Goal: Information Seeking & Learning: Find specific fact

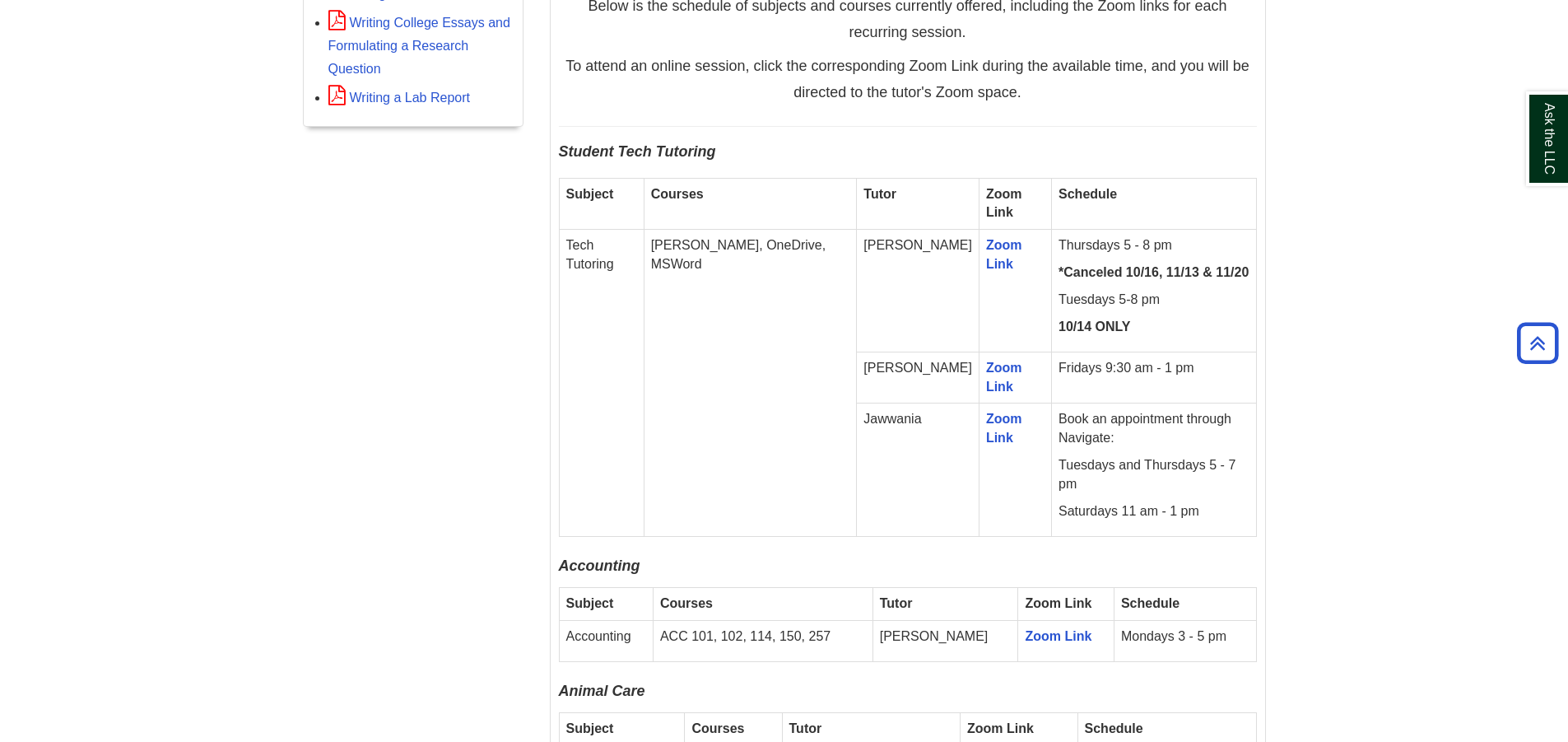
scroll to position [988, 0]
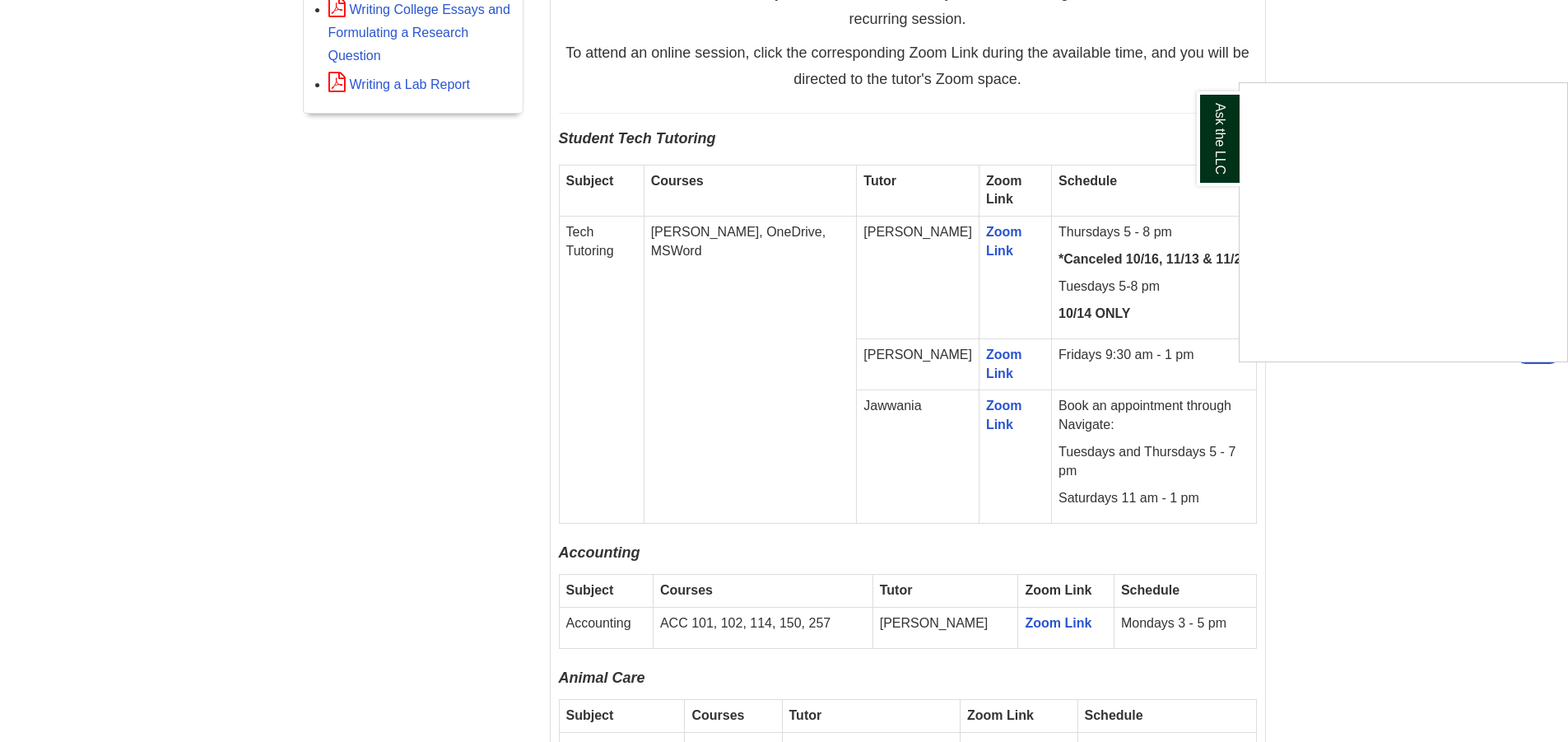
drag, startPoint x: 736, startPoint y: 251, endPoint x: 636, endPoint y: 221, distance: 104.4
click at [636, 221] on div "Ask the LLC" at bounding box center [784, 371] width 1568 height 742
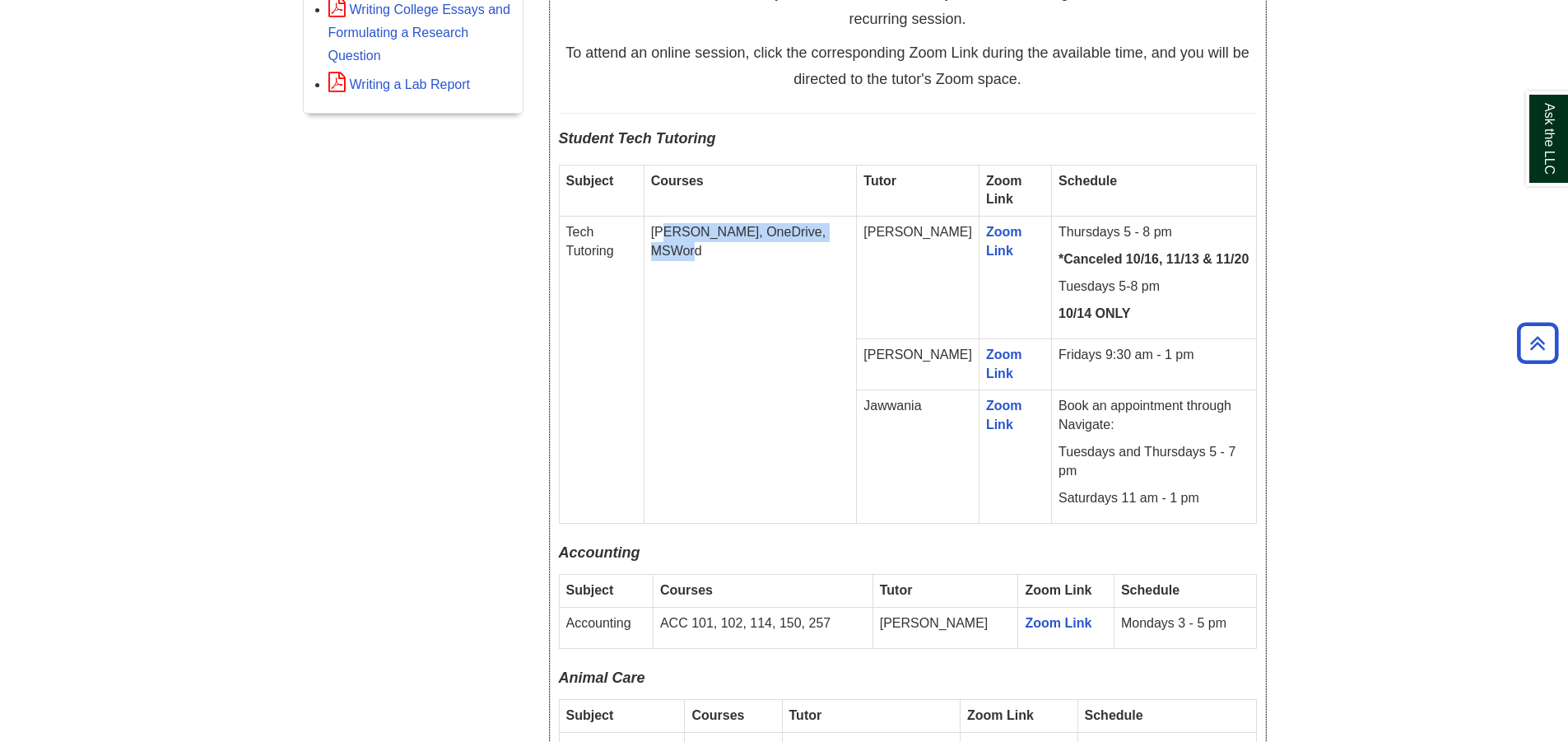
drag, startPoint x: 725, startPoint y: 247, endPoint x: 668, endPoint y: 228, distance: 60.1
click at [668, 228] on p "[PERSON_NAME], OneDrive, MSWord" at bounding box center [750, 242] width 199 height 38
click at [764, 270] on td "[PERSON_NAME], OneDrive, MSWord" at bounding box center [750, 369] width 213 height 306
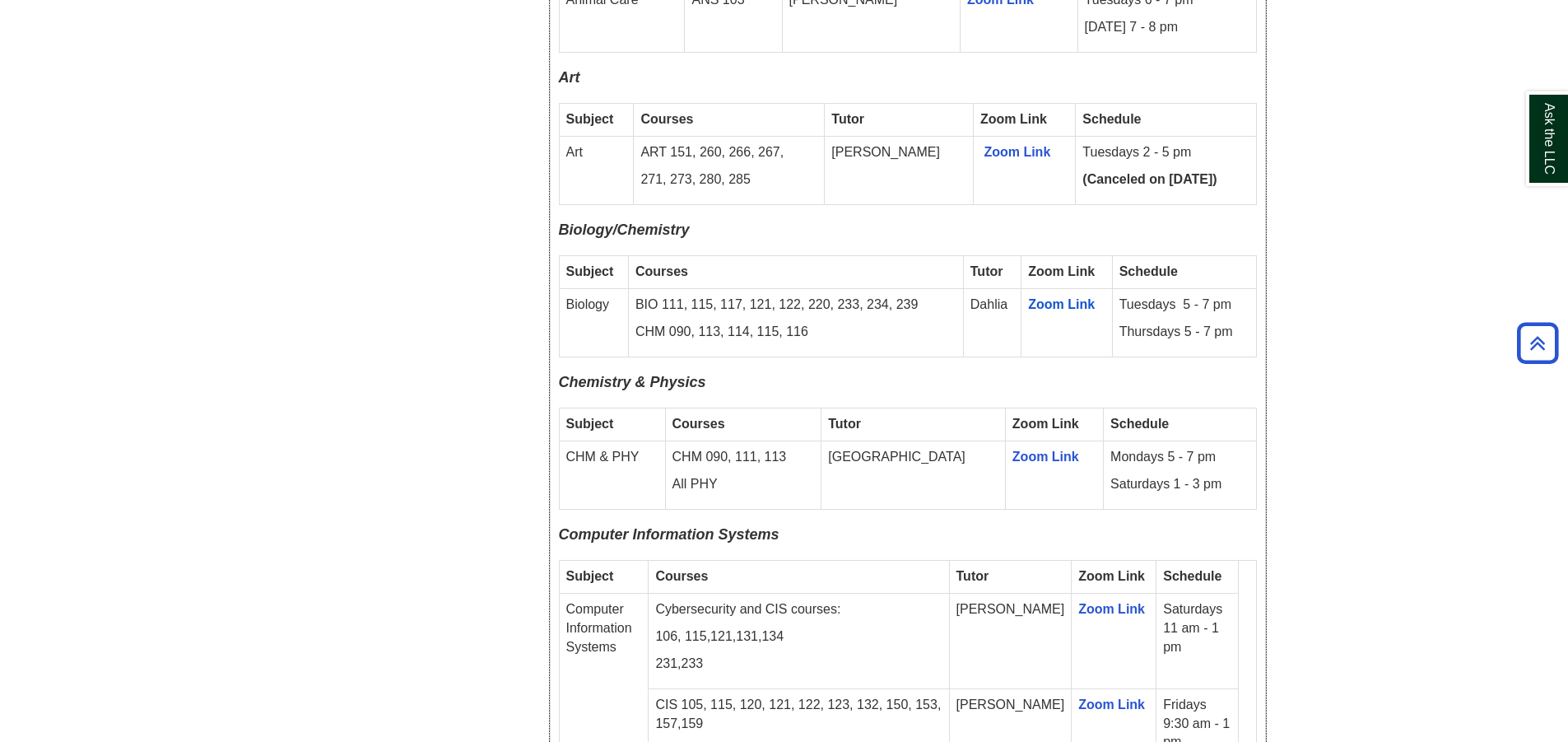
scroll to position [1729, 0]
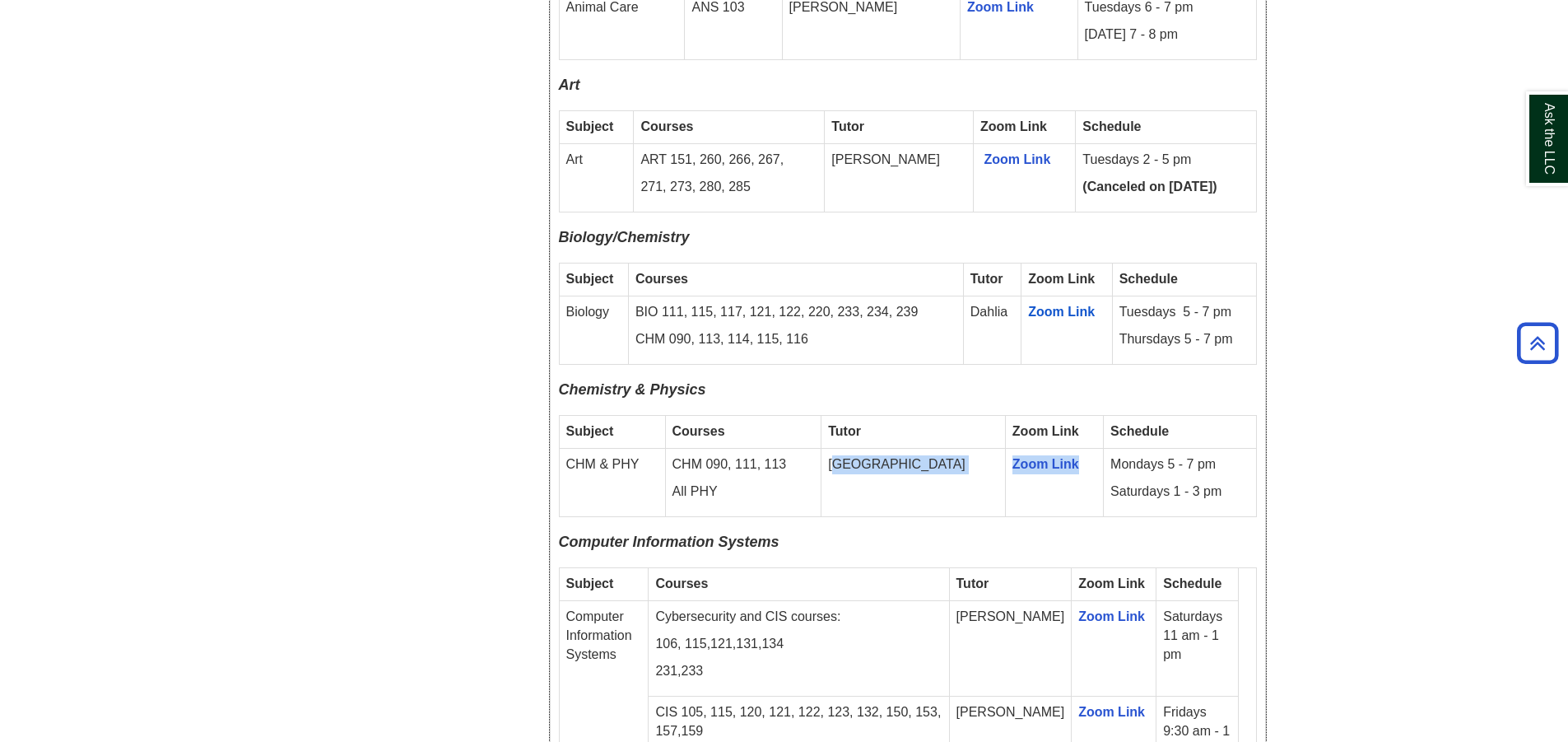
drag, startPoint x: 881, startPoint y: 447, endPoint x: 1067, endPoint y: 440, distance: 186.1
click at [1067, 449] on tr "CHM & PHY CHM 090, 111, 113 All PHY Devon Zoom Link Mondays 5 - 7 pm Saturdays …" at bounding box center [908, 483] width 697 height 69
click at [1104, 449] on td "Mondays 5 - 7 pm Saturdays 1 - 3 pm" at bounding box center [1179, 483] width 152 height 69
drag, startPoint x: 1201, startPoint y: 476, endPoint x: 579, endPoint y: 428, distance: 623.8
click at [579, 428] on tbody "Subject Courses Tutor Zoom Link Schedule CHM & PHY CHM 090, 111, 113 All PHY De…" at bounding box center [908, 466] width 697 height 101
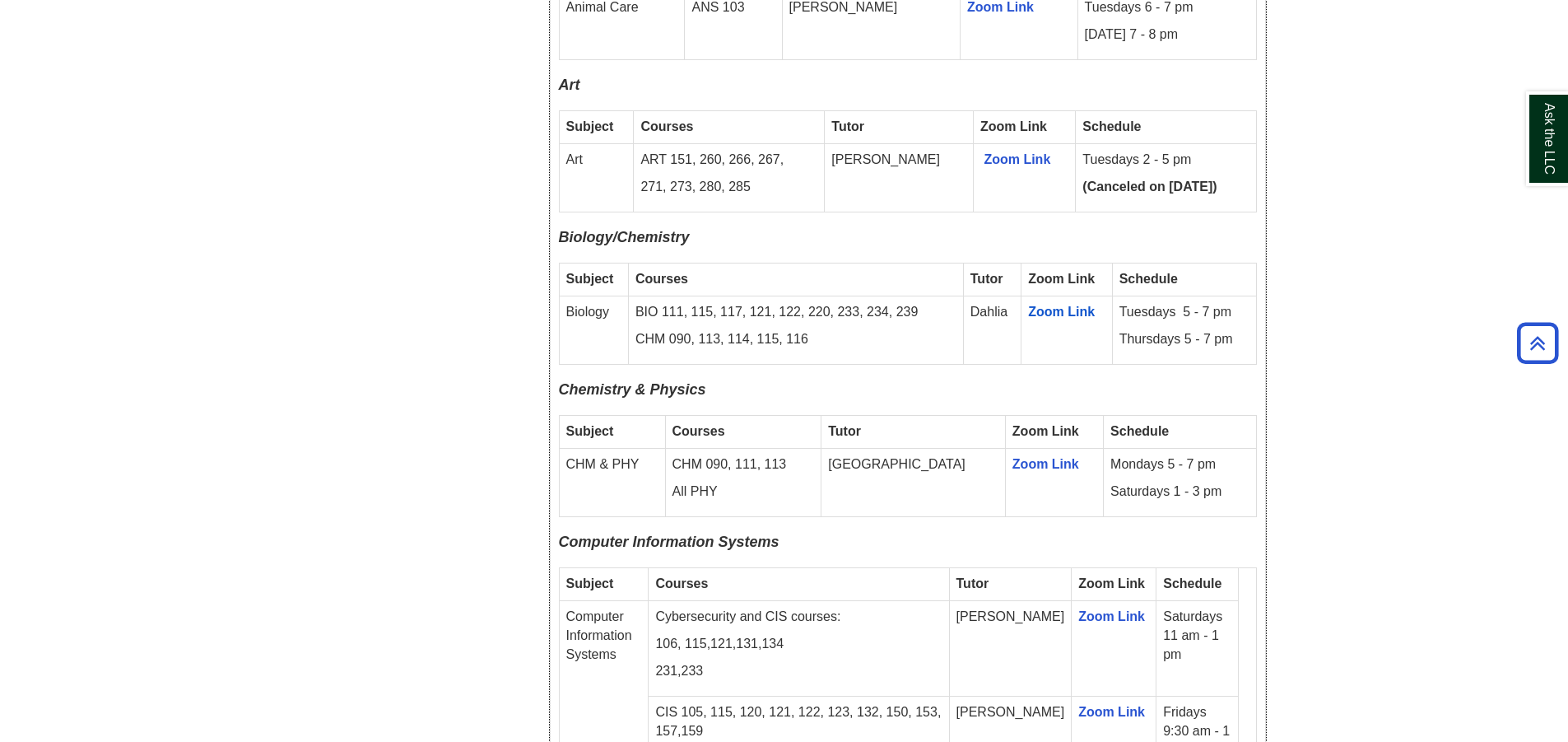
click at [785, 483] on p "All PHY" at bounding box center [744, 492] width 143 height 19
drag, startPoint x: 1207, startPoint y: 476, endPoint x: 581, endPoint y: 396, distance: 631.1
click at [581, 415] on table "Subject Courses Tutor Zoom Link Schedule CHM & PHY CHM 090, 111, 113 All PHY De…" at bounding box center [908, 466] width 698 height 102
click at [807, 456] on p "CHM 090, 111, 113" at bounding box center [744, 465] width 143 height 19
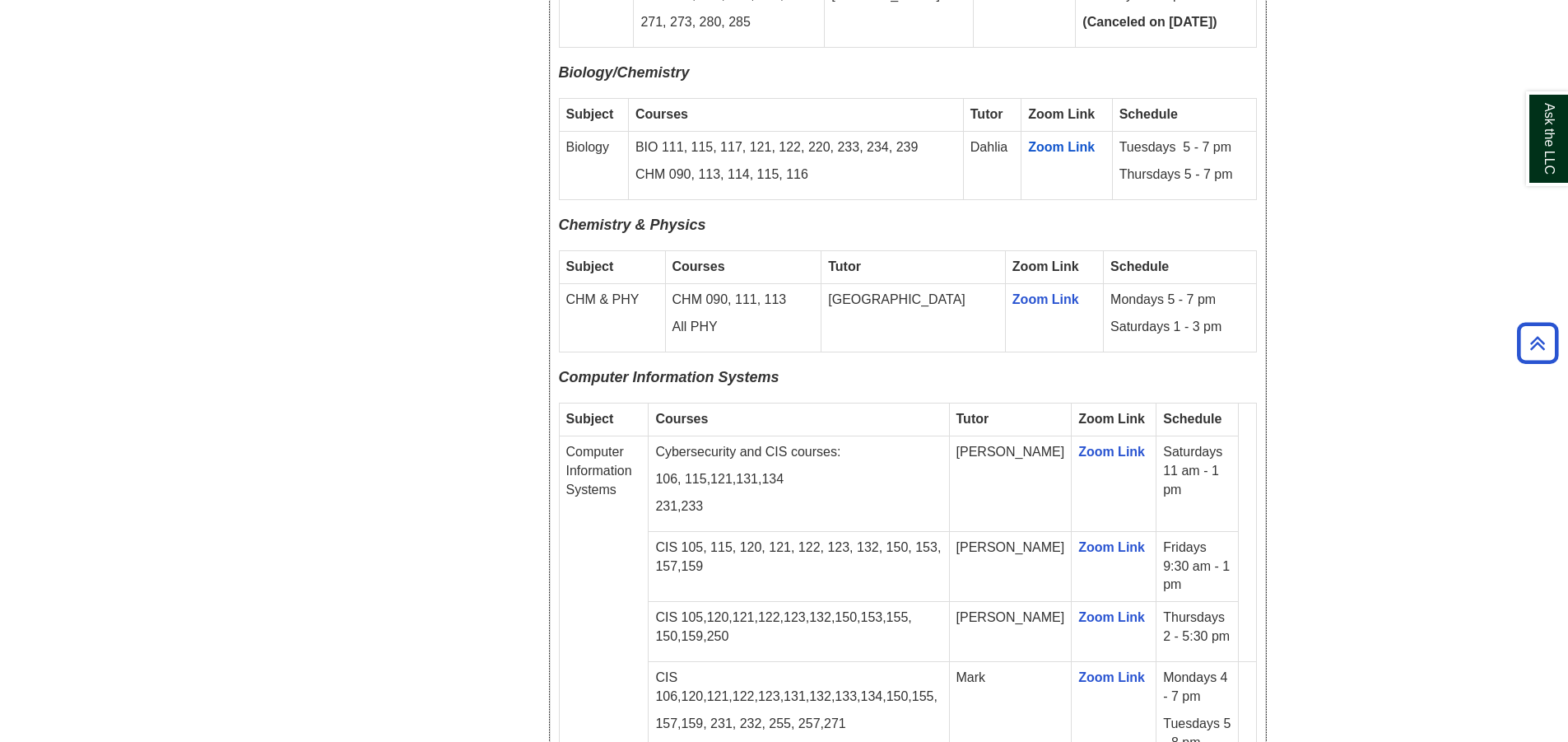
click at [917, 443] on p "Cybersecurity and CIS courses:" at bounding box center [798, 453] width 287 height 19
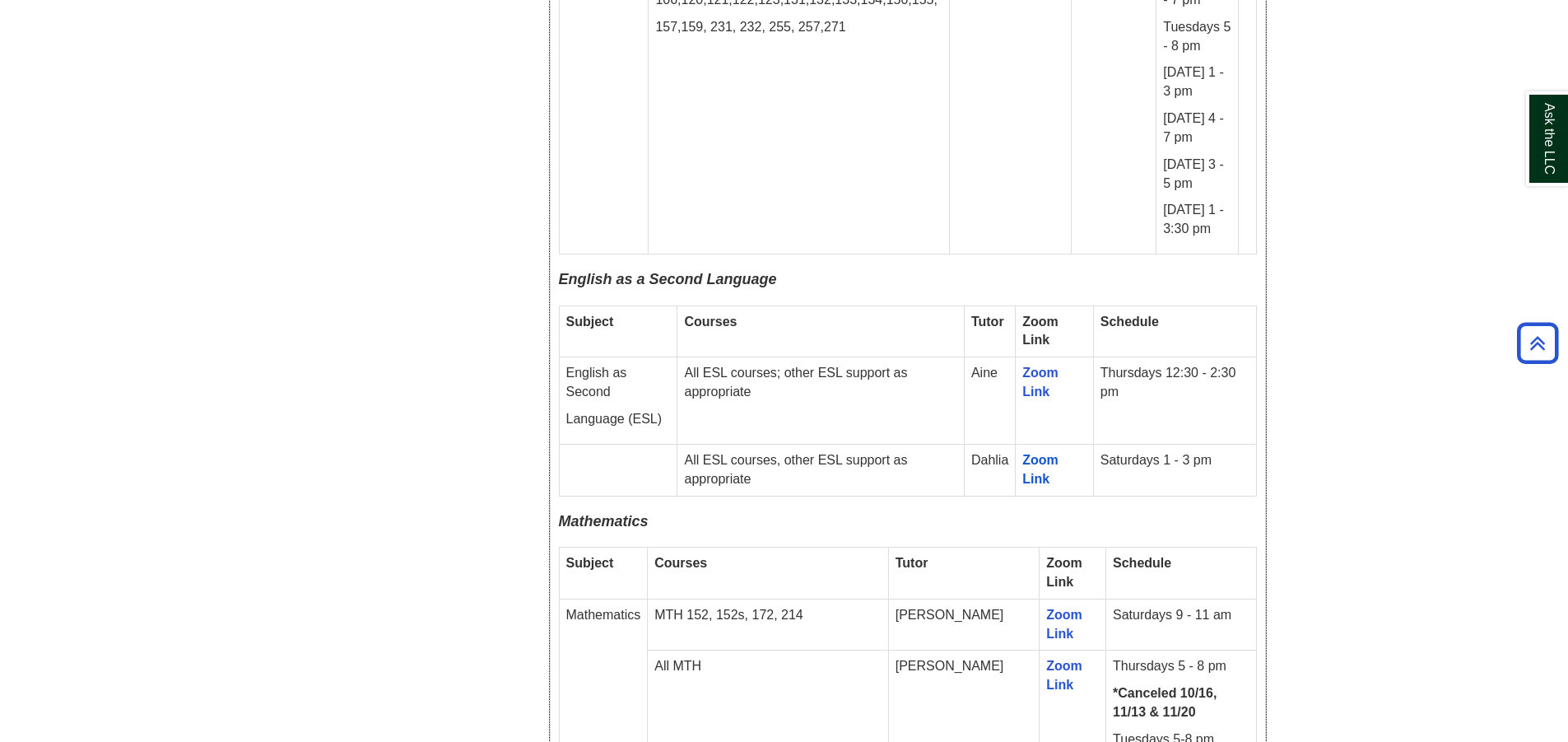
scroll to position [2718, 0]
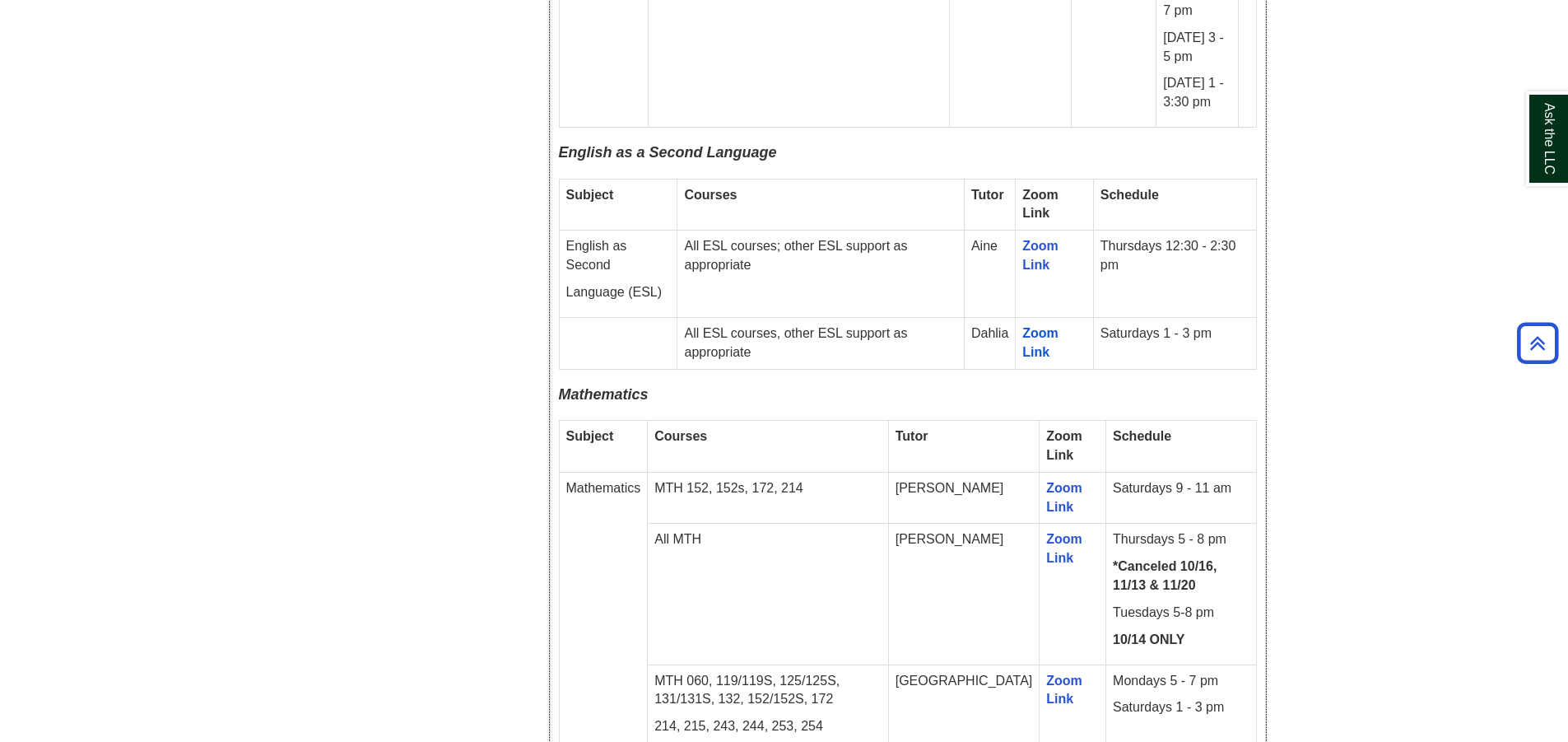
drag, startPoint x: 1158, startPoint y: 514, endPoint x: 787, endPoint y: 469, distance: 373.7
click at [787, 524] on tr "All MTH [PERSON_NAME] Zoom Link Thursdays 5 - 8 pm *Canceled 10/16, 11/13 & 11/…" at bounding box center [908, 594] width 697 height 141
click at [848, 524] on td "All MTH" at bounding box center [769, 594] width 241 height 141
drag, startPoint x: 1156, startPoint y: 515, endPoint x: 815, endPoint y: 473, distance: 343.6
click at [815, 524] on tr "All MTH [PERSON_NAME] Zoom Link Thursdays 5 - 8 pm *Canceled 10/16, 11/13 & 11/…" at bounding box center [908, 594] width 697 height 141
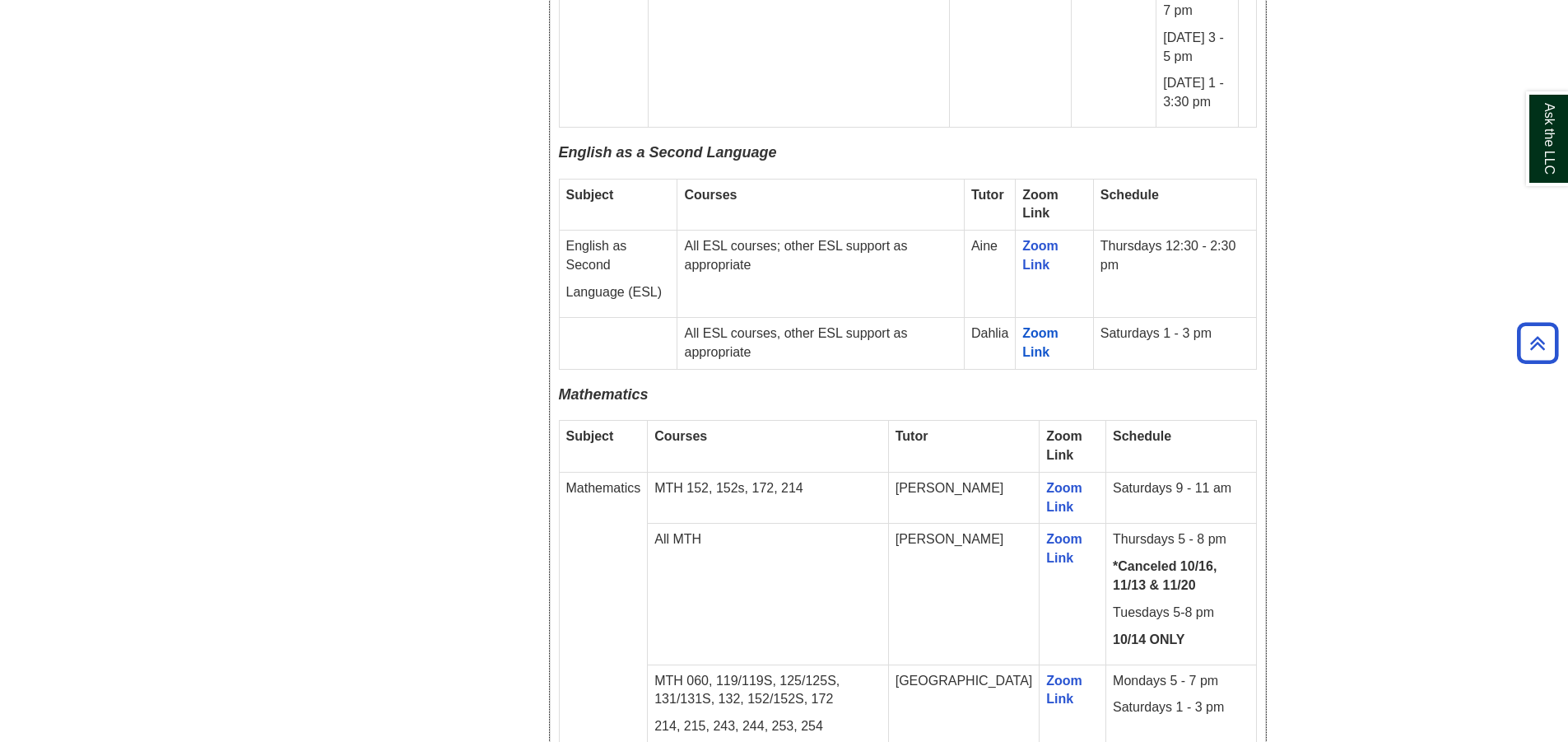
click at [831, 531] on p "All MTH" at bounding box center [768, 540] width 227 height 19
click at [855, 524] on td "All MTH" at bounding box center [769, 594] width 241 height 141
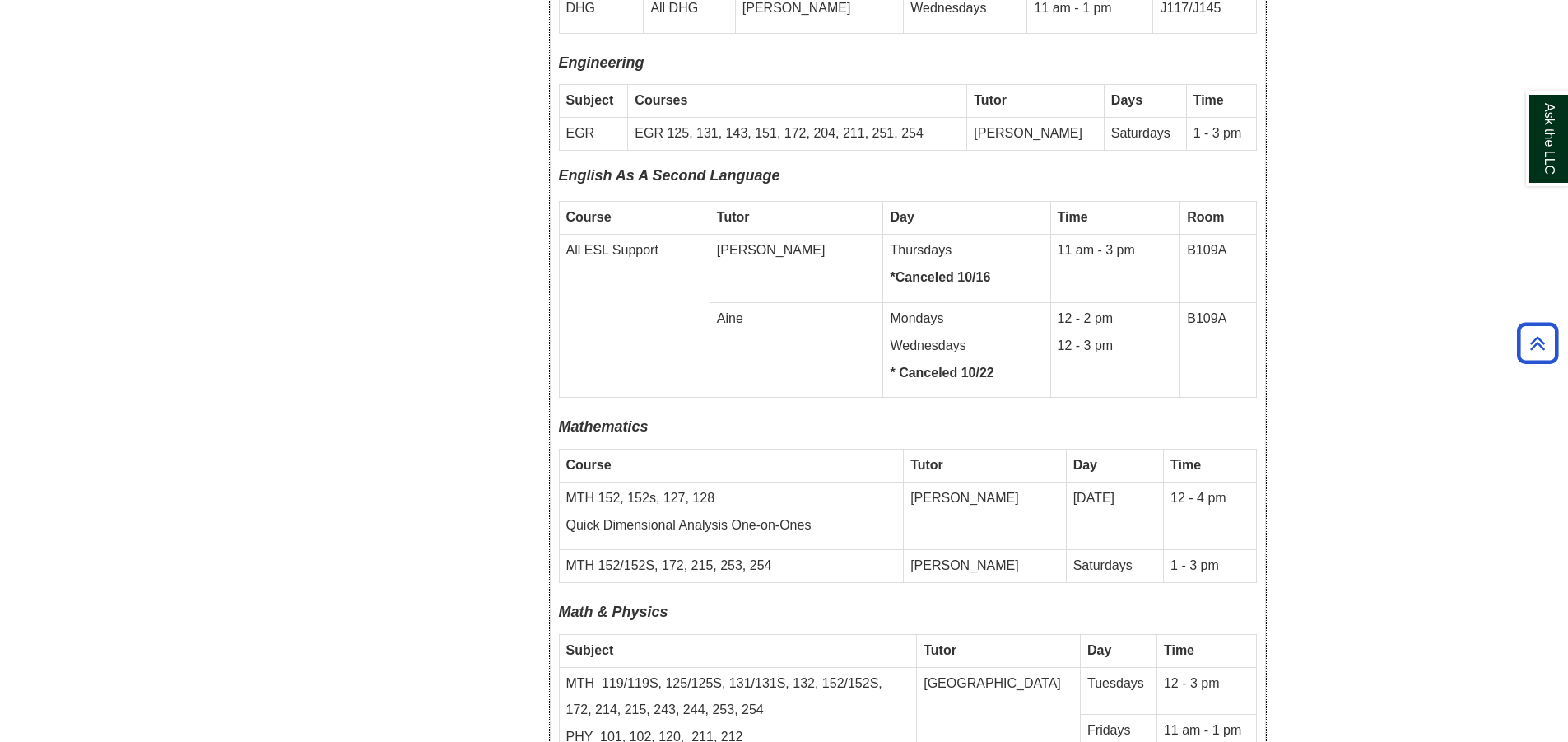
scroll to position [5765, 0]
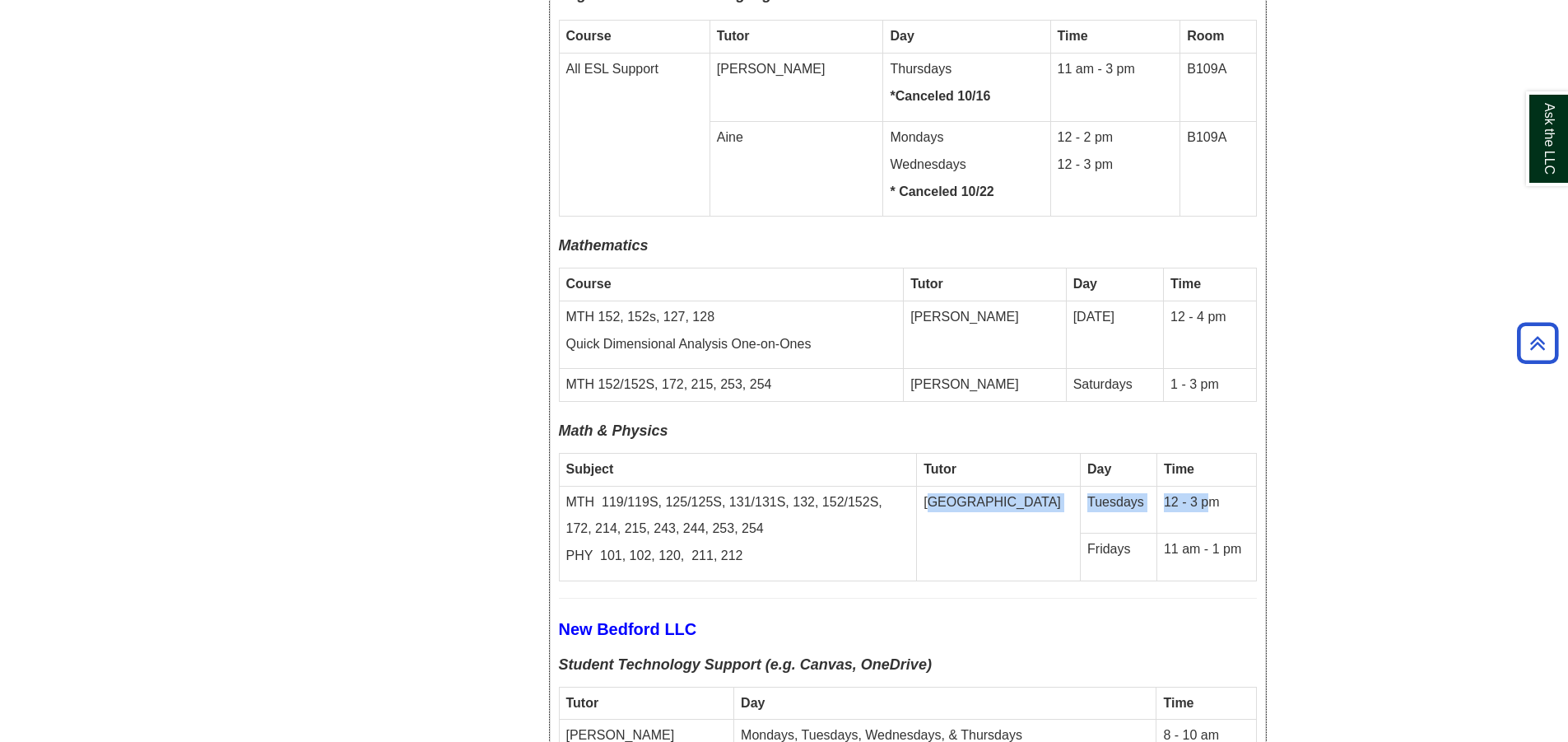
drag, startPoint x: 994, startPoint y: 430, endPoint x: 1193, endPoint y: 432, distance: 199.0
click at [1193, 486] on tr "MTH 119/119S, 125/125S, 131/131S, 132, 152/152S, 172, 214, 215, 243, 244, 253, …" at bounding box center [908, 509] width 697 height 48
click at [1017, 486] on td "[GEOGRAPHIC_DATA]" at bounding box center [999, 533] width 164 height 96
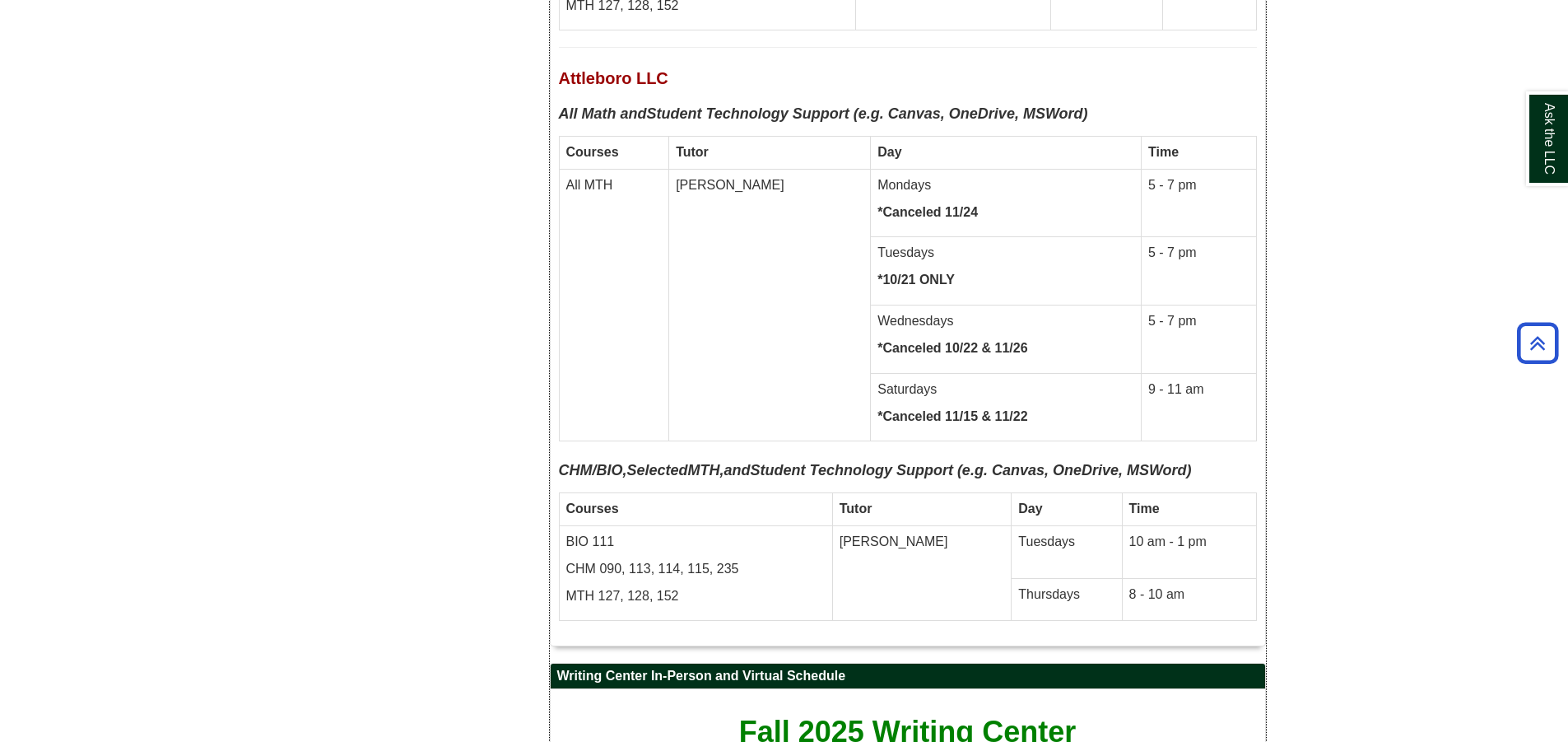
scroll to position [8072, 0]
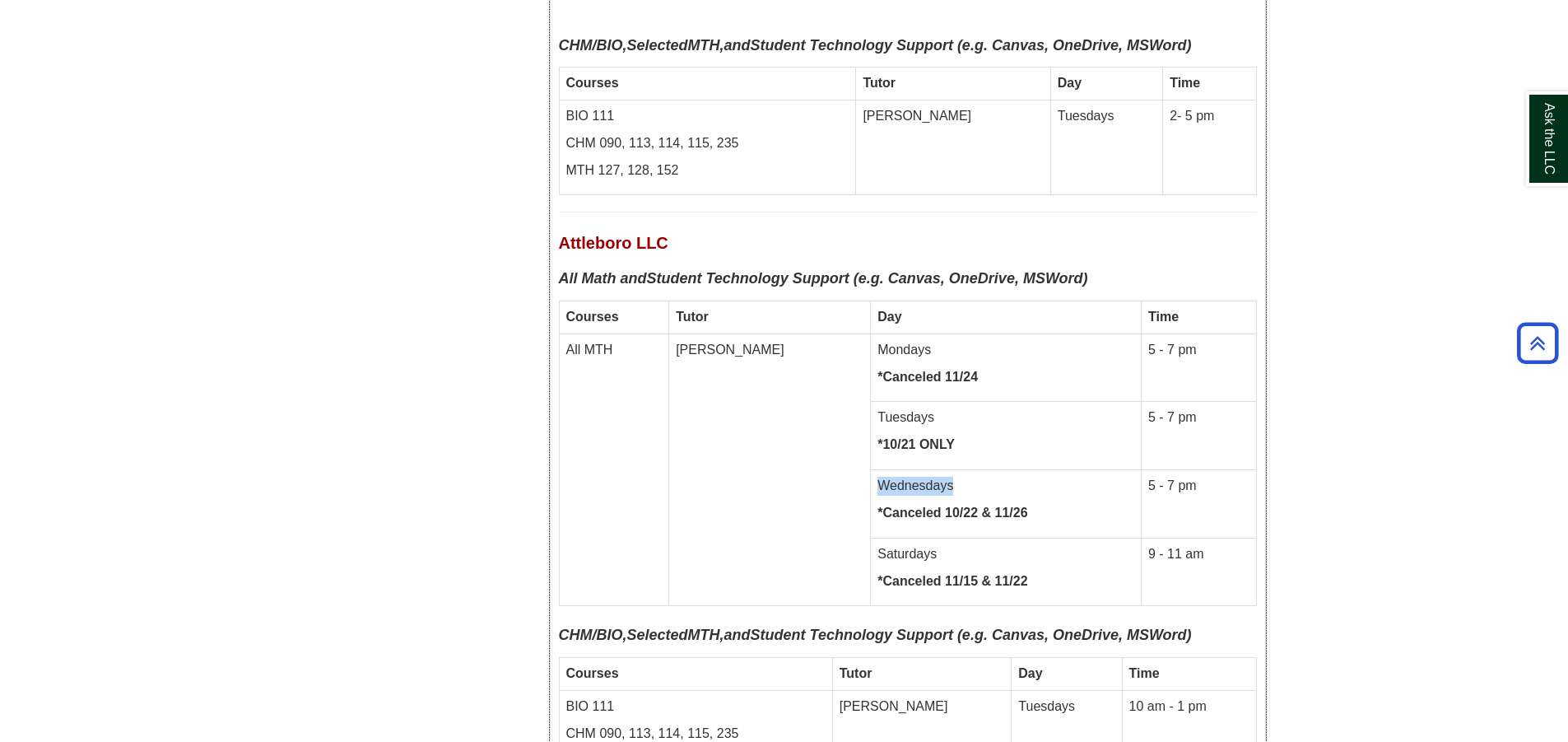
drag, startPoint x: 795, startPoint y: 351, endPoint x: 989, endPoint y: 342, distance: 194.2
click at [989, 477] on p "Wednesdays" at bounding box center [1005, 486] width 257 height 19
click at [1005, 504] on p "*Canceled 10/22 & 11/26" at bounding box center [1005, 514] width 257 height 19
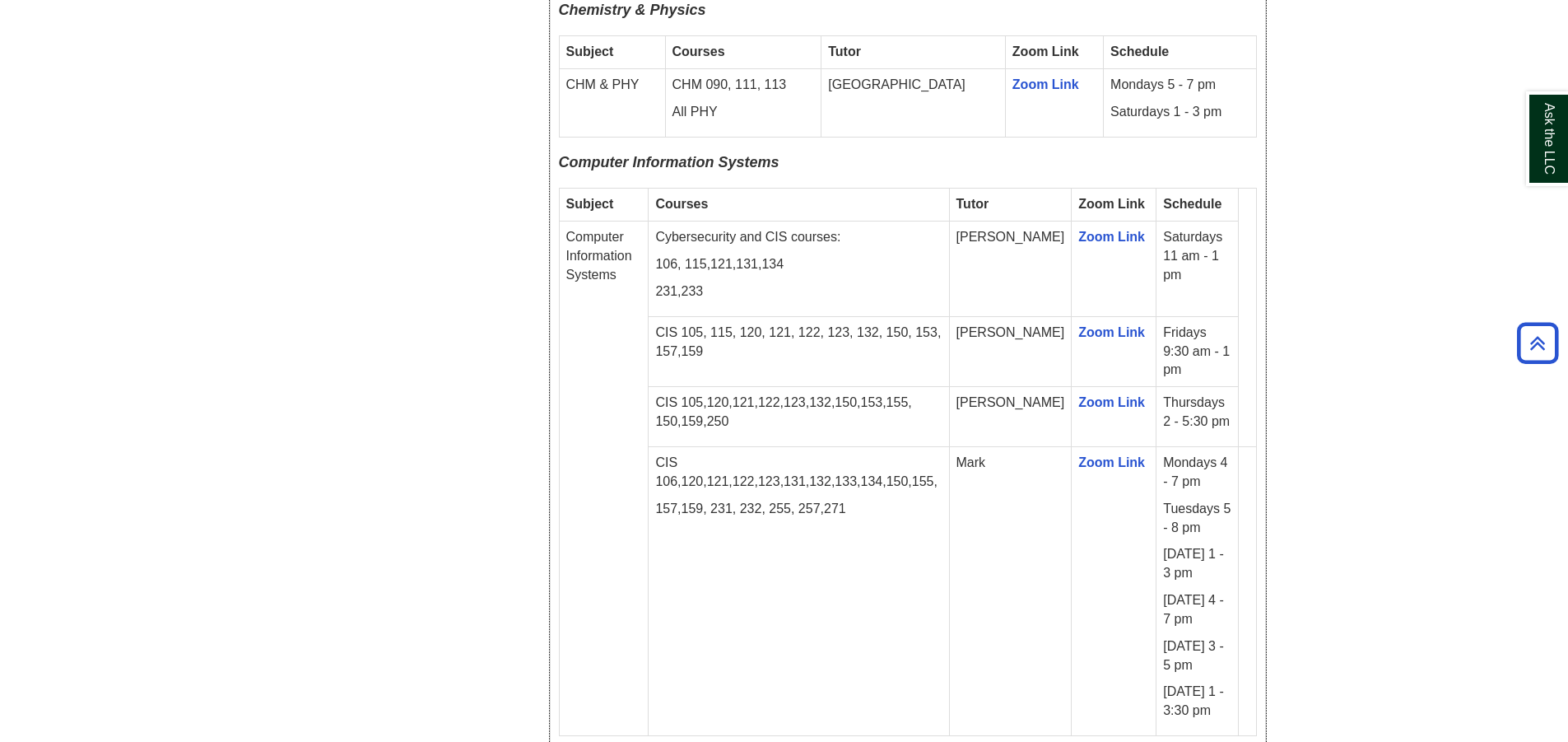
scroll to position [1812, 0]
